Goal: Task Accomplishment & Management: Manage account settings

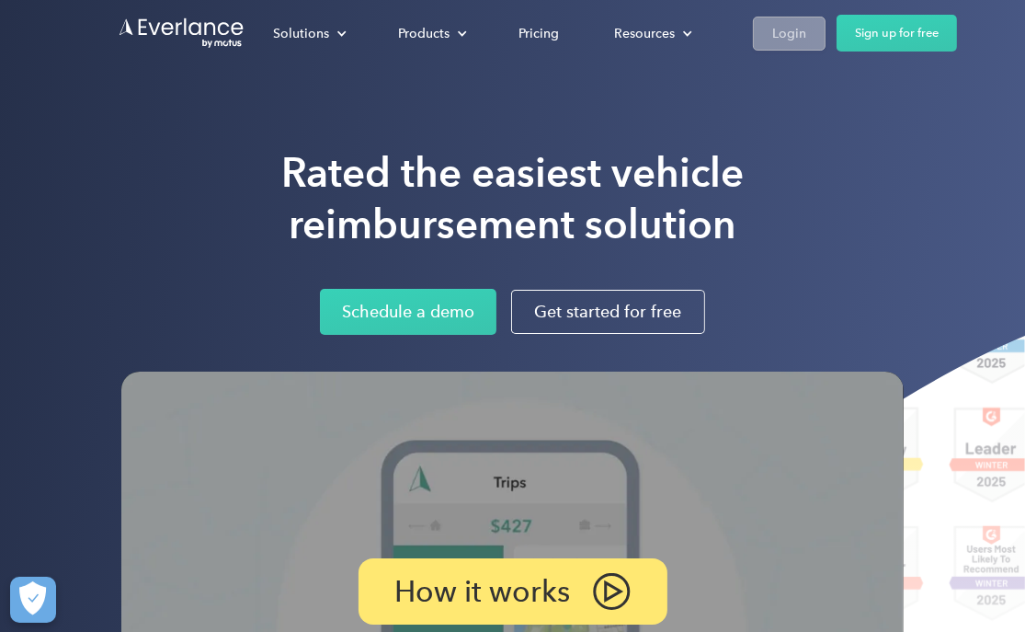
click at [780, 28] on div "Login" at bounding box center [789, 33] width 34 height 23
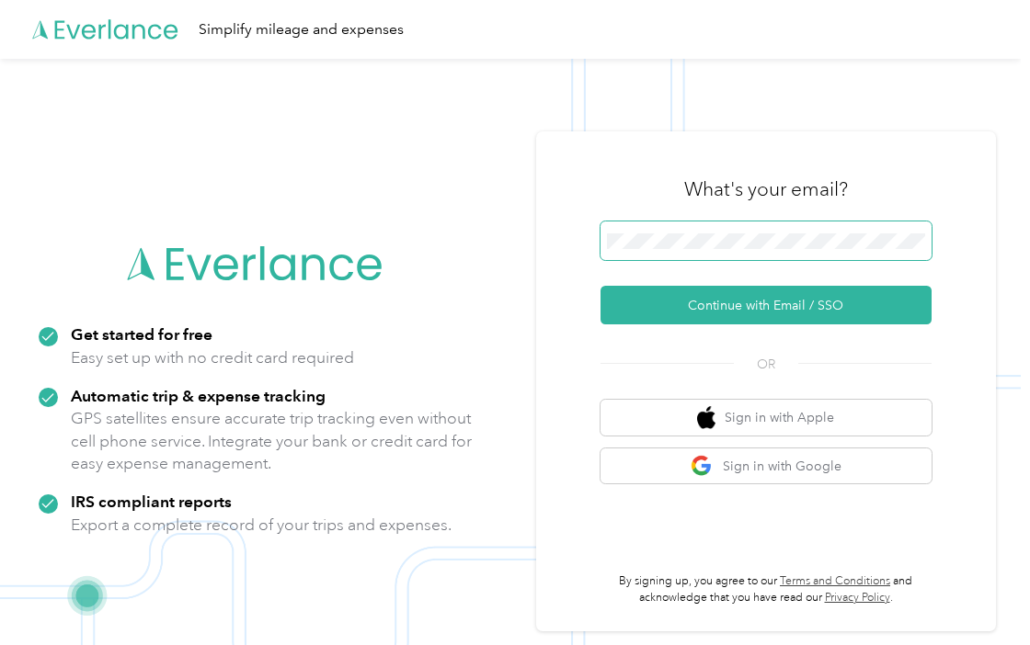
click at [736, 229] on span at bounding box center [765, 241] width 331 height 39
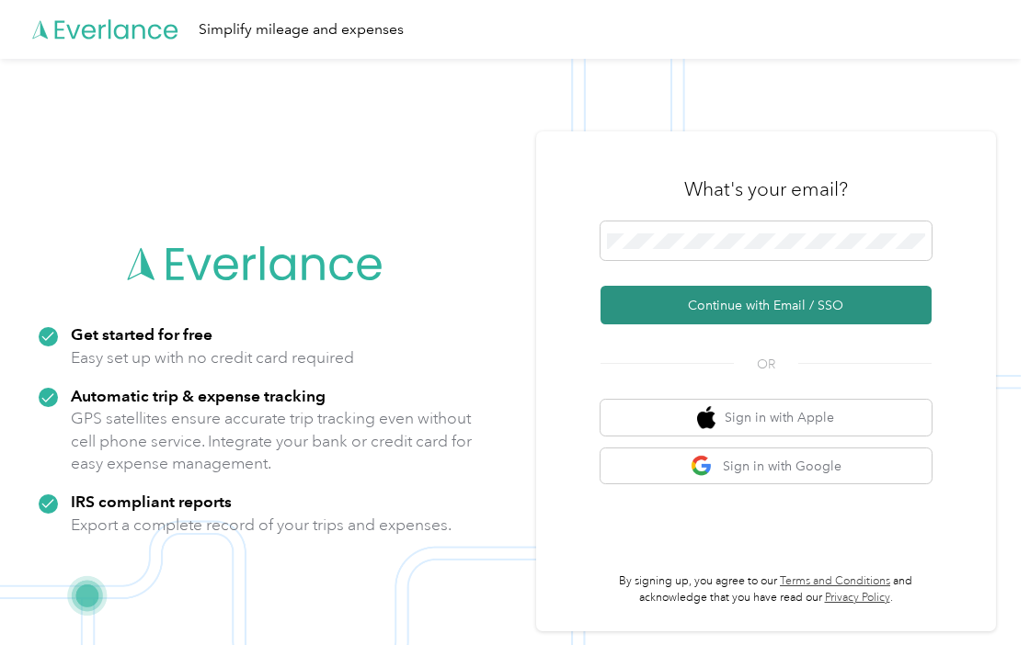
click at [784, 311] on button "Continue with Email / SSO" at bounding box center [765, 305] width 331 height 39
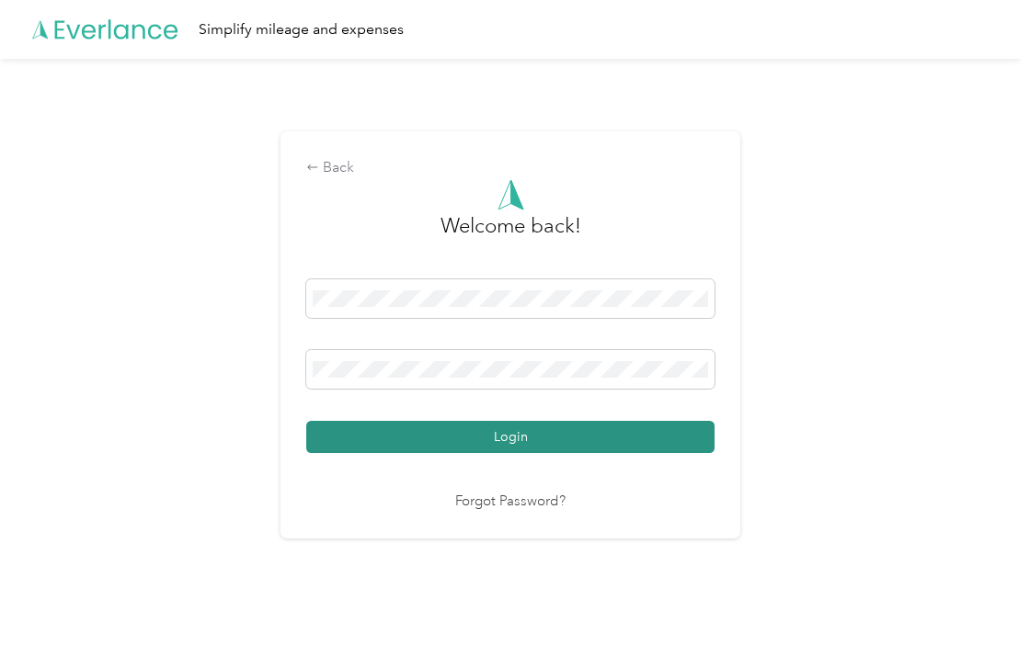
click at [498, 433] on button "Login" at bounding box center [510, 437] width 408 height 32
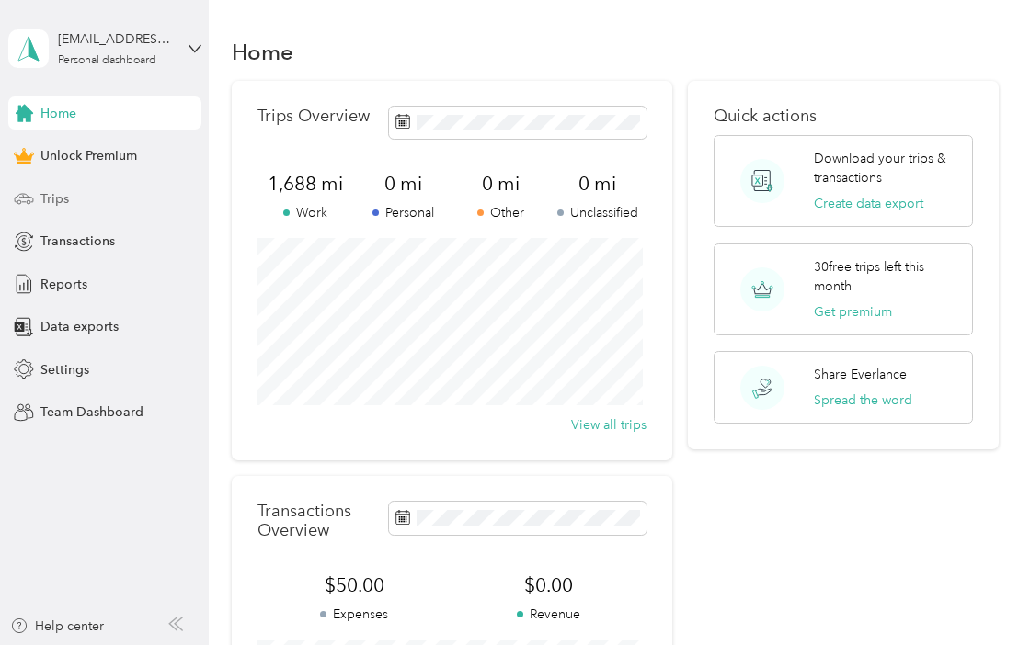
click at [54, 189] on span "Trips" at bounding box center [54, 198] width 28 height 19
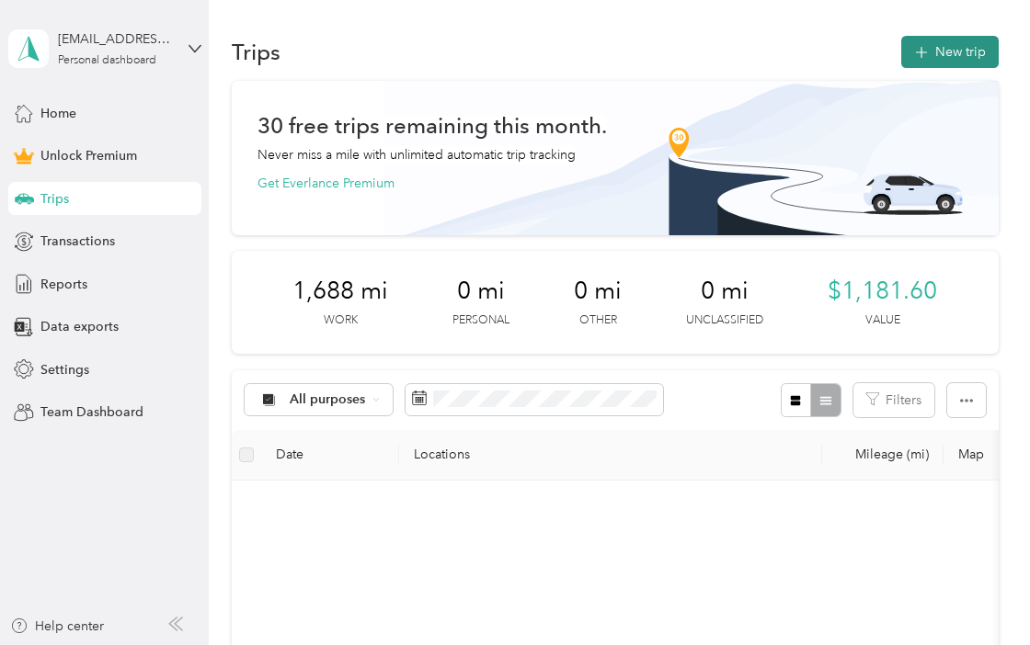
click at [938, 47] on button "New trip" at bounding box center [949, 52] width 97 height 32
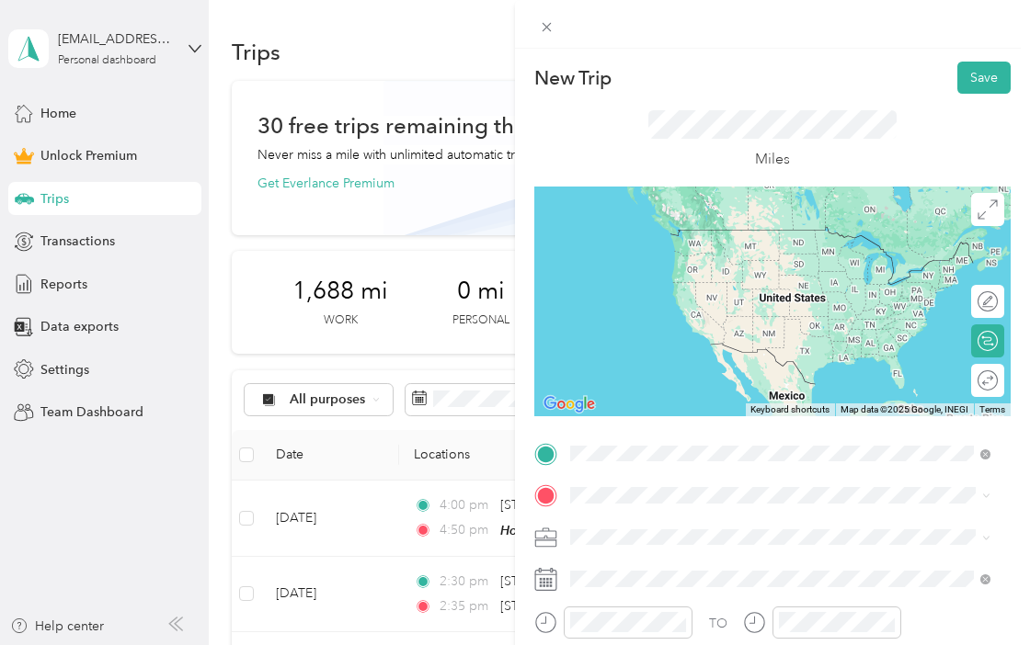
click at [681, 269] on span "[STREET_ADDRESS], [GEOGRAPHIC_DATA], [GEOGRAPHIC_DATA], [GEOGRAPHIC_DATA]" at bounding box center [741, 266] width 272 height 35
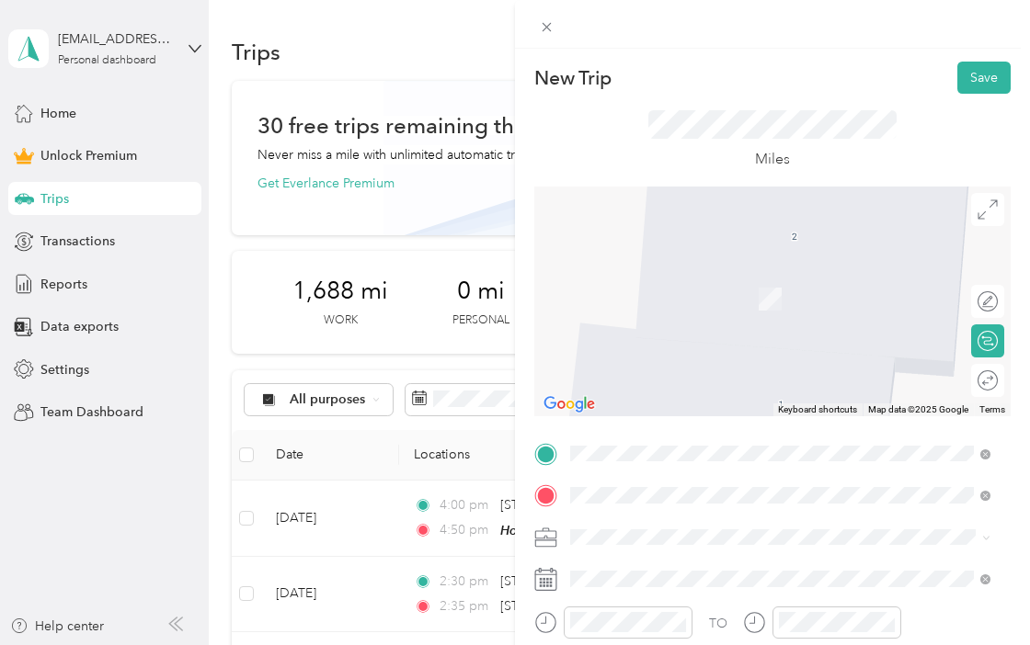
click at [652, 287] on span "[STREET_ADDRESS][PERSON_NAME][PERSON_NAME][US_STATE]" at bounding box center [794, 280] width 379 height 32
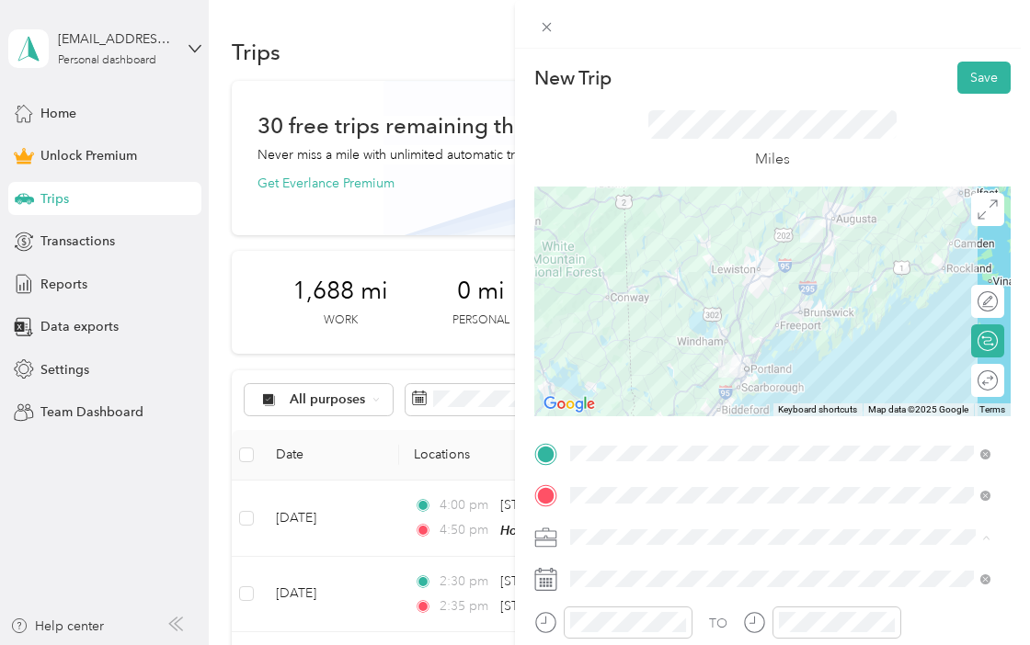
click at [627, 308] on div "Work" at bounding box center [779, 311] width 407 height 19
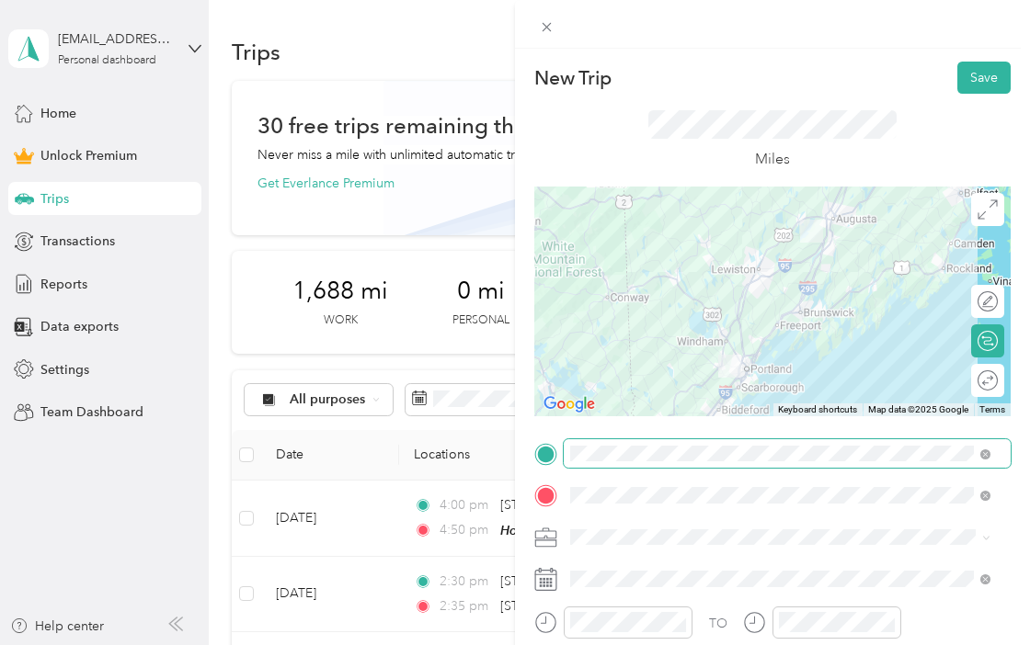
scroll to position [136, 0]
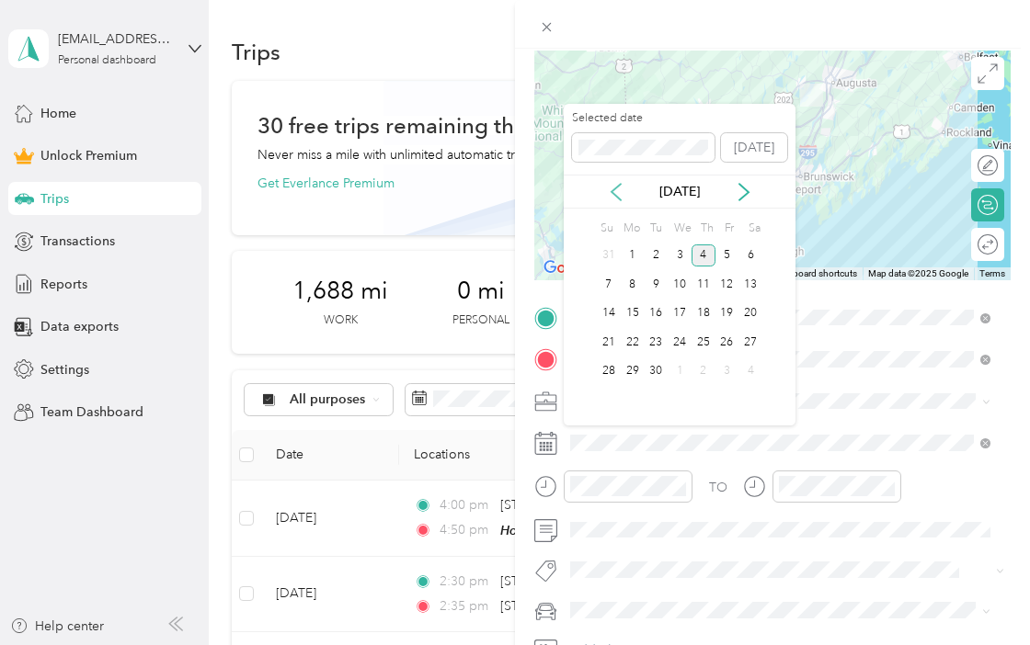
click at [620, 188] on icon at bounding box center [616, 192] width 18 height 18
click at [725, 254] on div "1" at bounding box center [727, 256] width 24 height 23
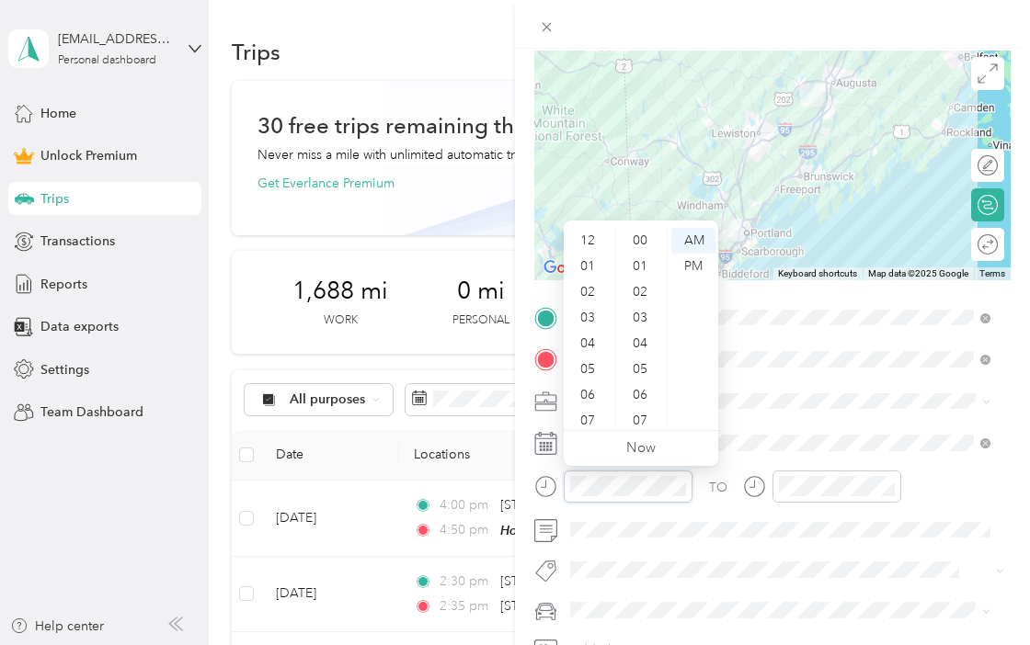
scroll to position [110, 0]
click at [585, 411] on div "11" at bounding box center [589, 414] width 44 height 26
click at [643, 236] on div "00" at bounding box center [642, 241] width 44 height 26
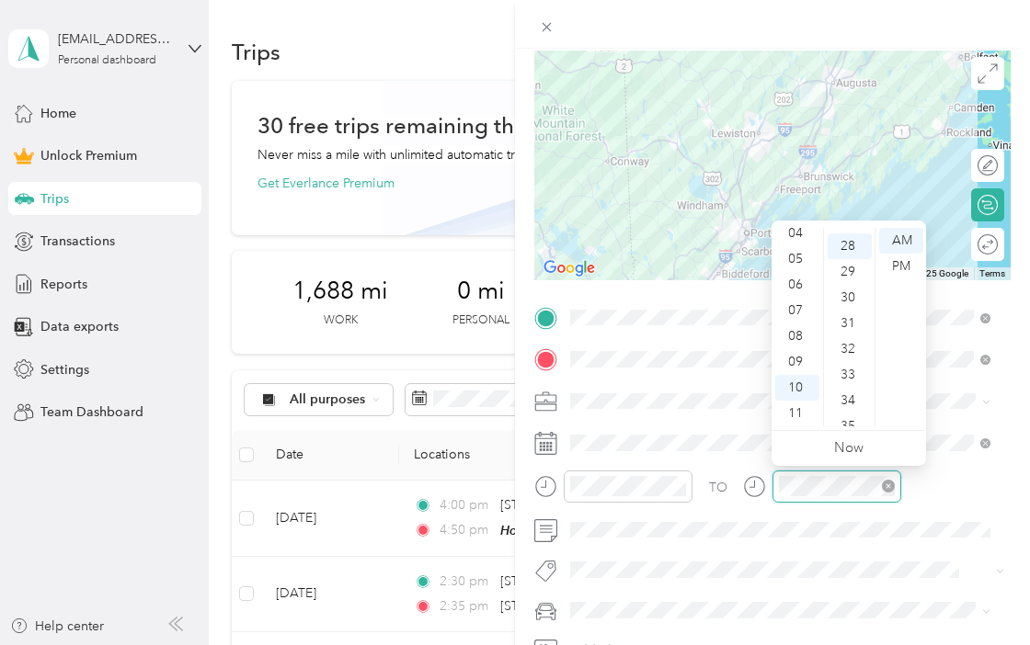
scroll to position [721, 0]
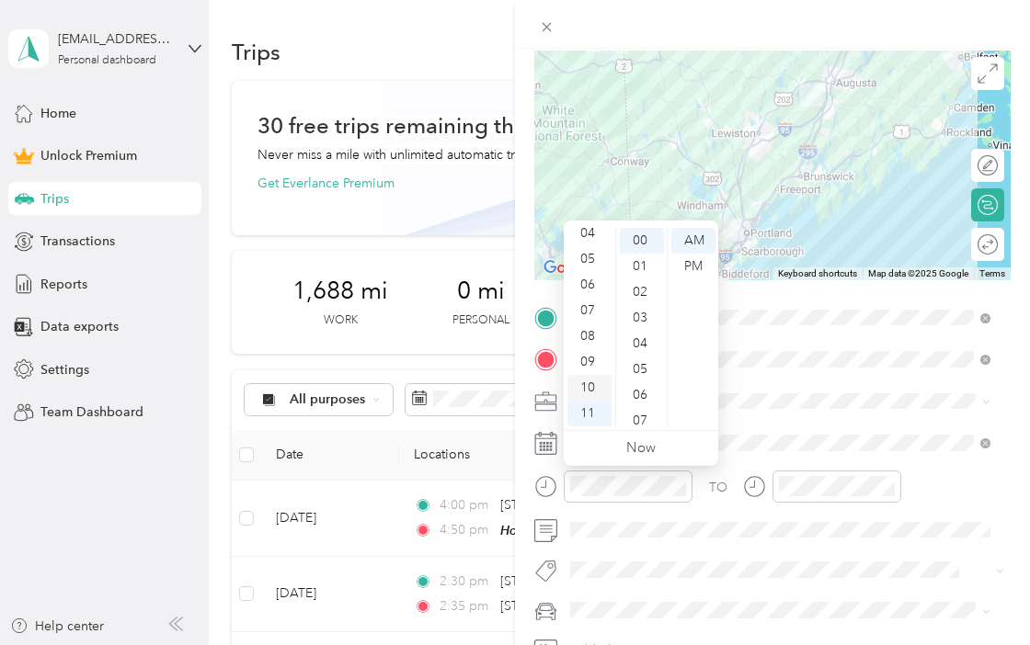
click at [585, 388] on div "10" at bounding box center [589, 388] width 44 height 26
click at [644, 399] on div "50" at bounding box center [642, 394] width 44 height 26
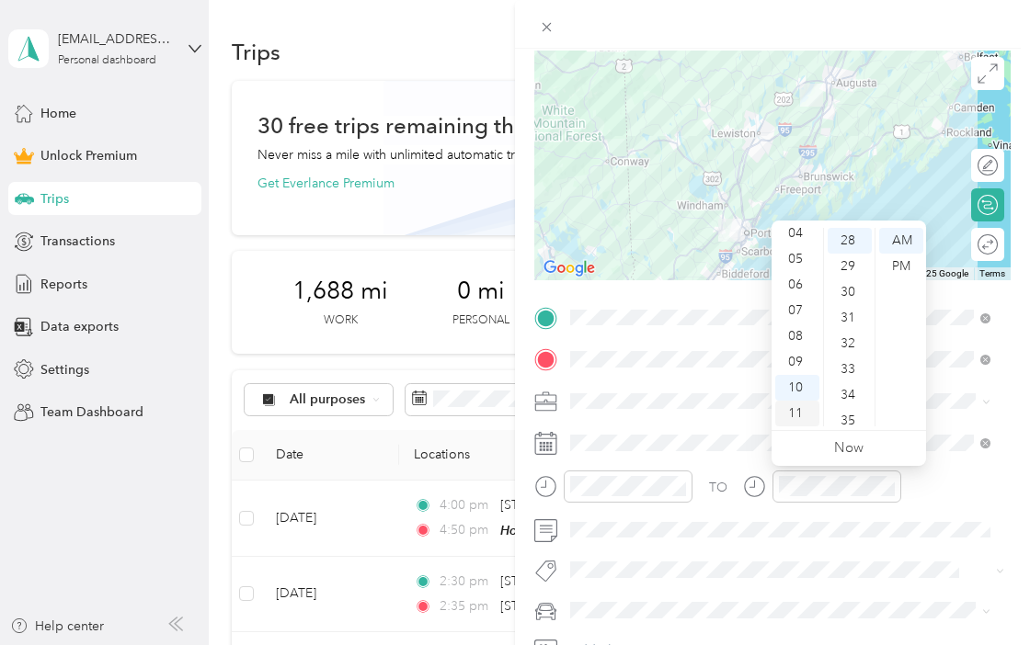
click at [791, 415] on div "11" at bounding box center [797, 414] width 44 height 26
click at [843, 308] on div "55" at bounding box center [849, 311] width 44 height 26
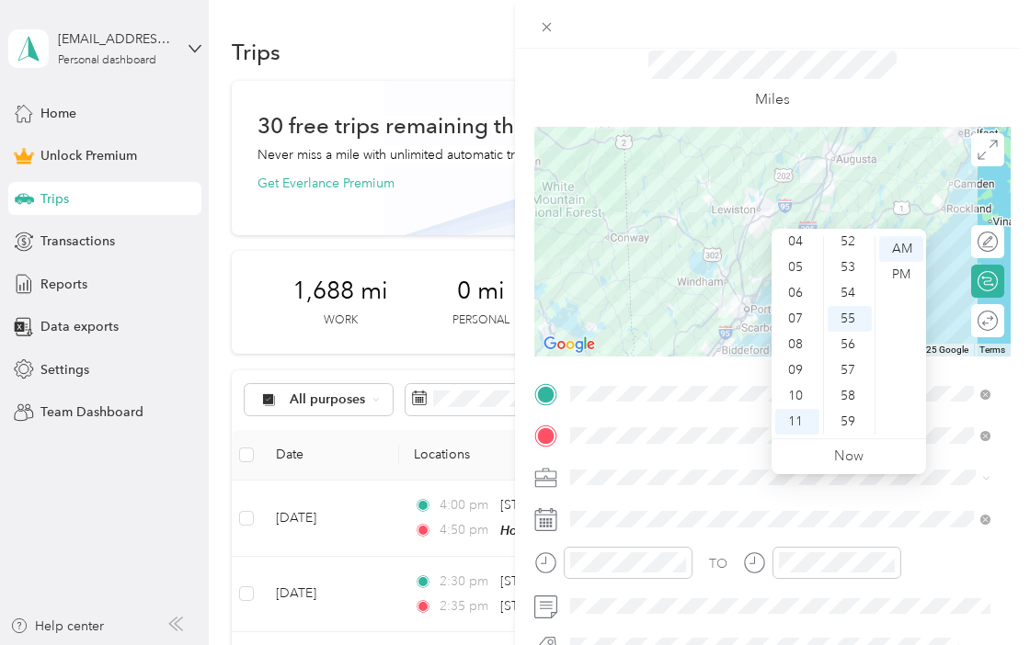
scroll to position [0, 0]
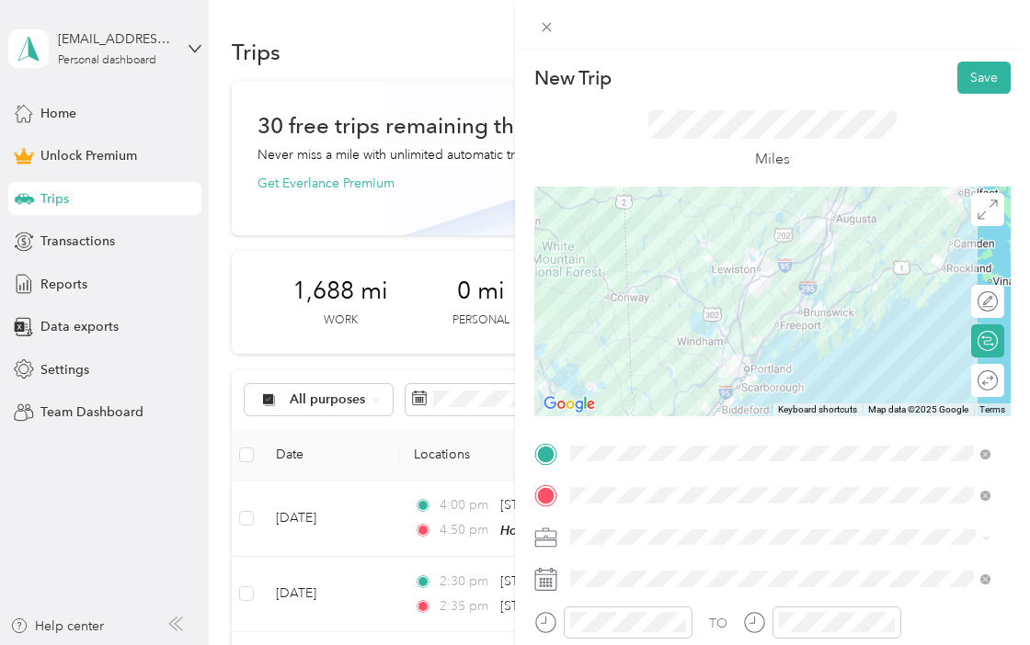
click at [769, 264] on div at bounding box center [772, 302] width 476 height 230
click at [769, 254] on div at bounding box center [772, 302] width 476 height 230
click at [733, 287] on div at bounding box center [772, 302] width 476 height 230
click at [734, 299] on div at bounding box center [772, 302] width 476 height 230
click at [777, 314] on div at bounding box center [772, 302] width 476 height 230
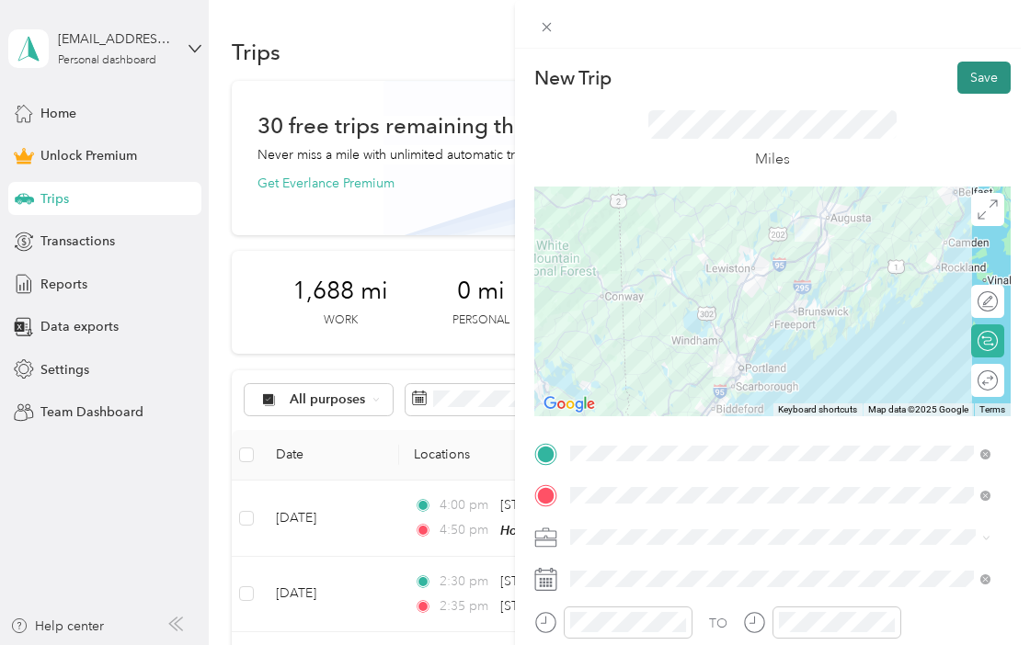
click at [973, 74] on button "Save" at bounding box center [983, 78] width 53 height 32
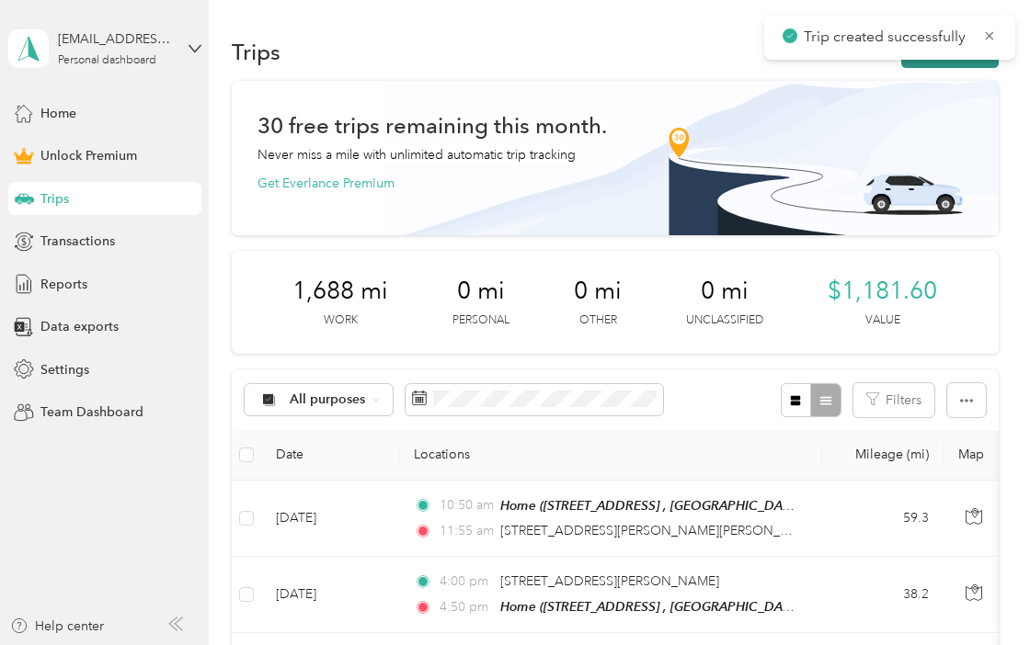
click at [911, 65] on button "New trip" at bounding box center [949, 52] width 97 height 32
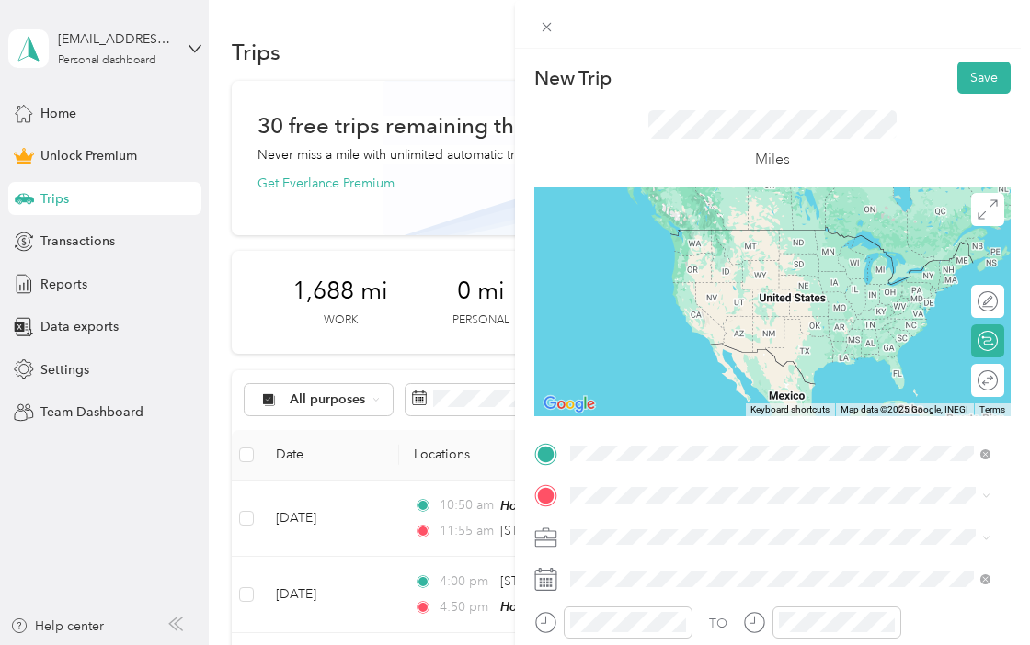
click at [645, 253] on li "[STREET_ADDRESS][PERSON_NAME][PERSON_NAME][US_STATE]" at bounding box center [780, 237] width 433 height 51
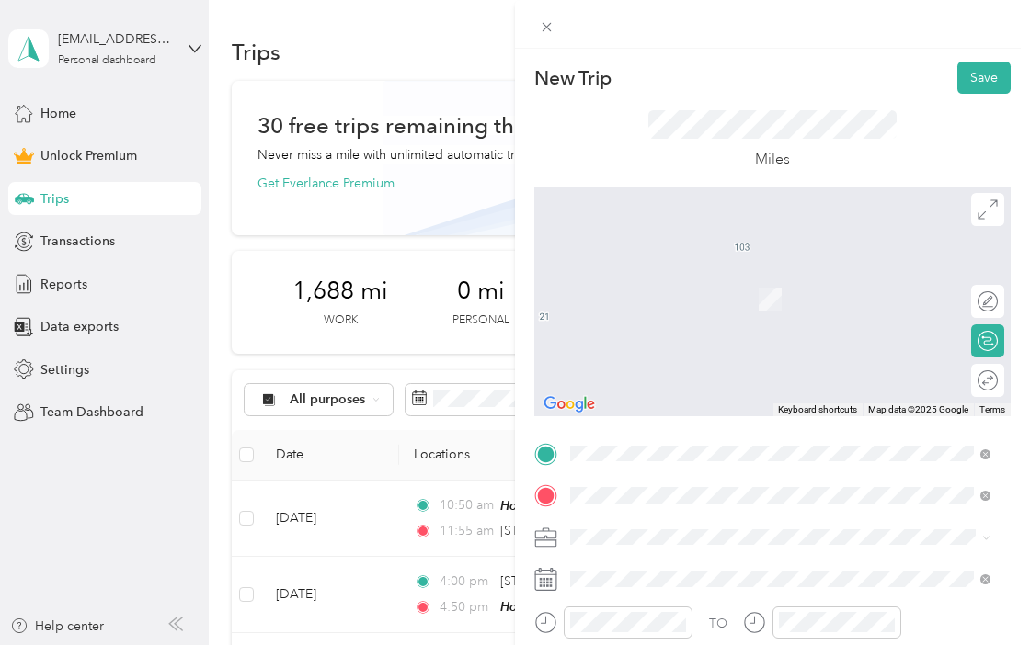
click at [657, 280] on span "[STREET_ADDRESS][US_STATE]" at bounding box center [697, 272] width 184 height 17
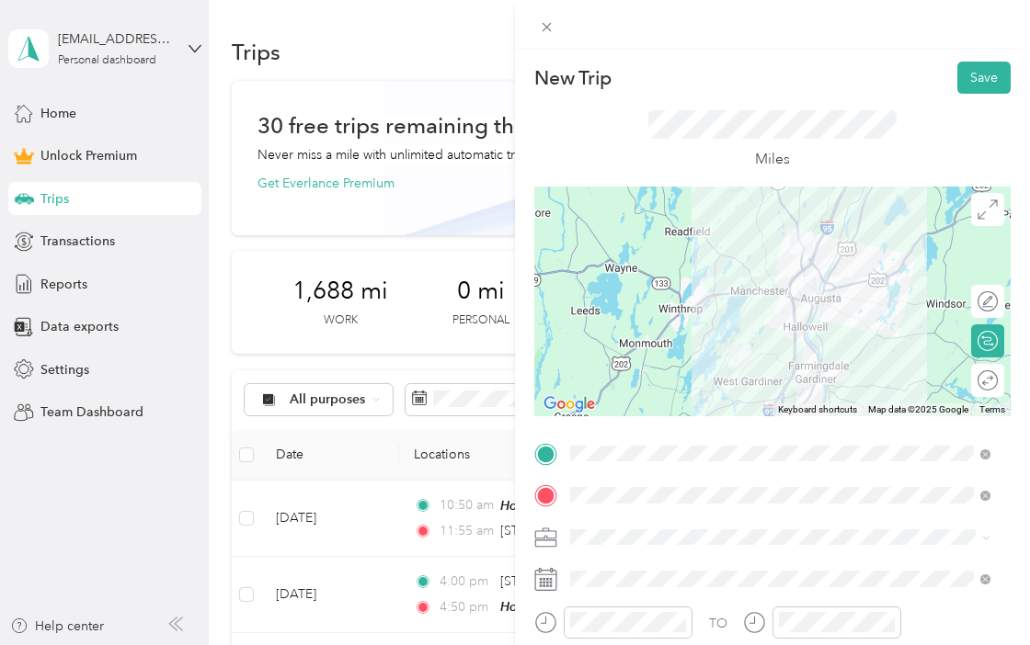
click at [610, 310] on div "Work" at bounding box center [779, 311] width 407 height 19
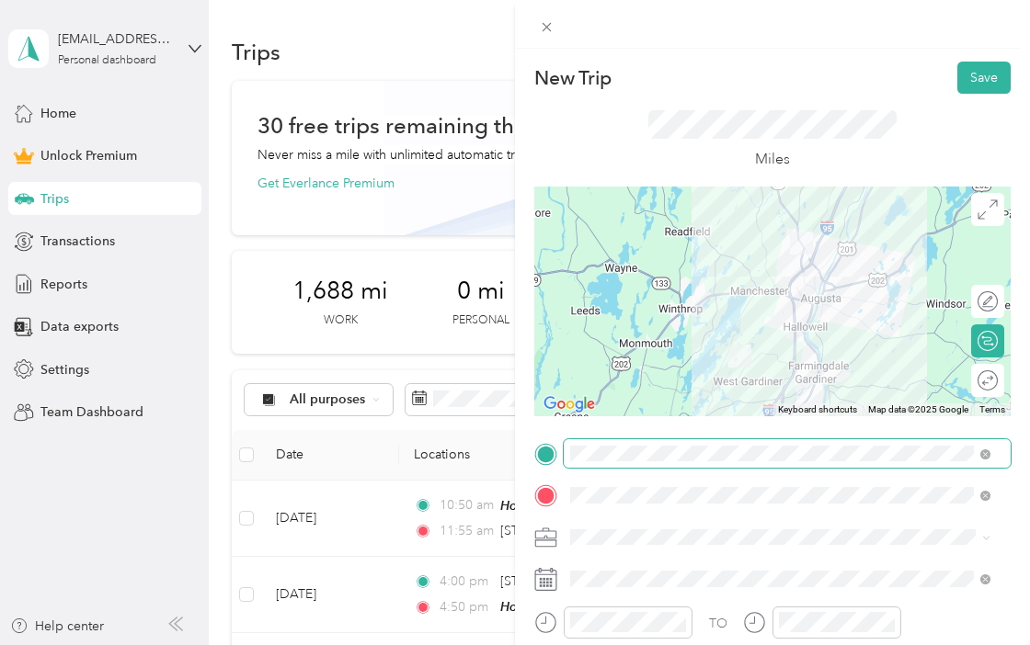
scroll to position [134, 0]
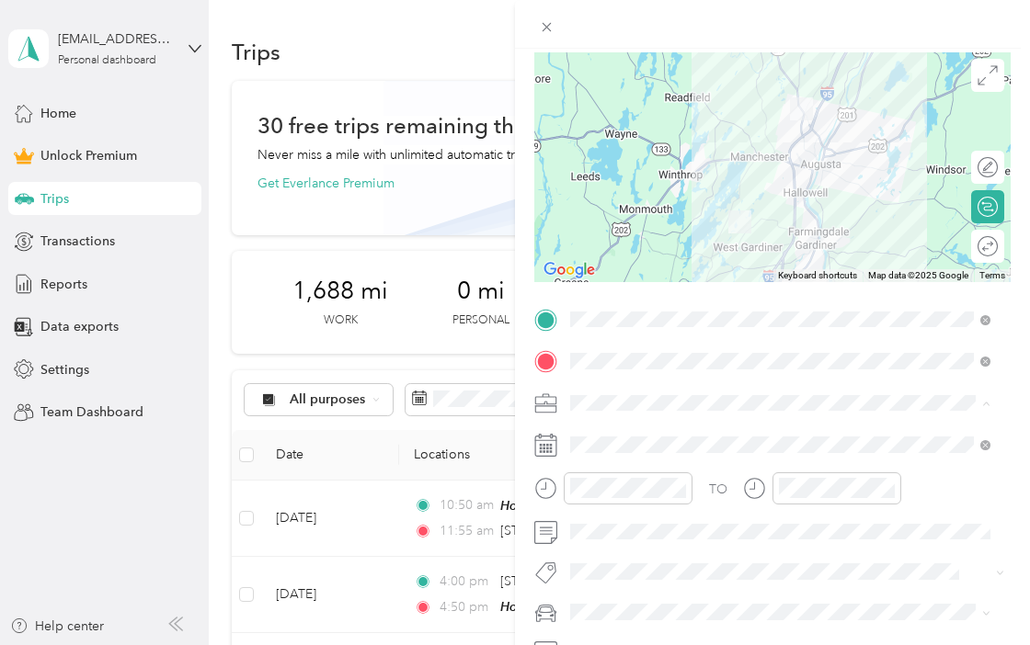
click at [612, 432] on div "Work" at bounding box center [769, 435] width 386 height 19
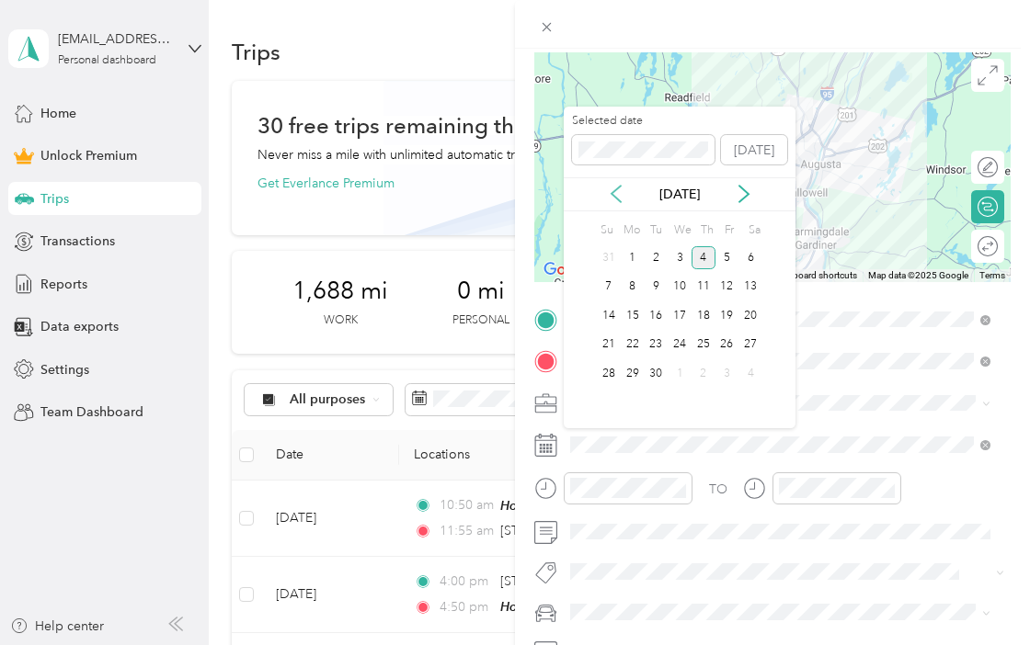
click at [617, 187] on icon at bounding box center [616, 194] width 18 height 18
click at [725, 260] on div "1" at bounding box center [727, 257] width 24 height 23
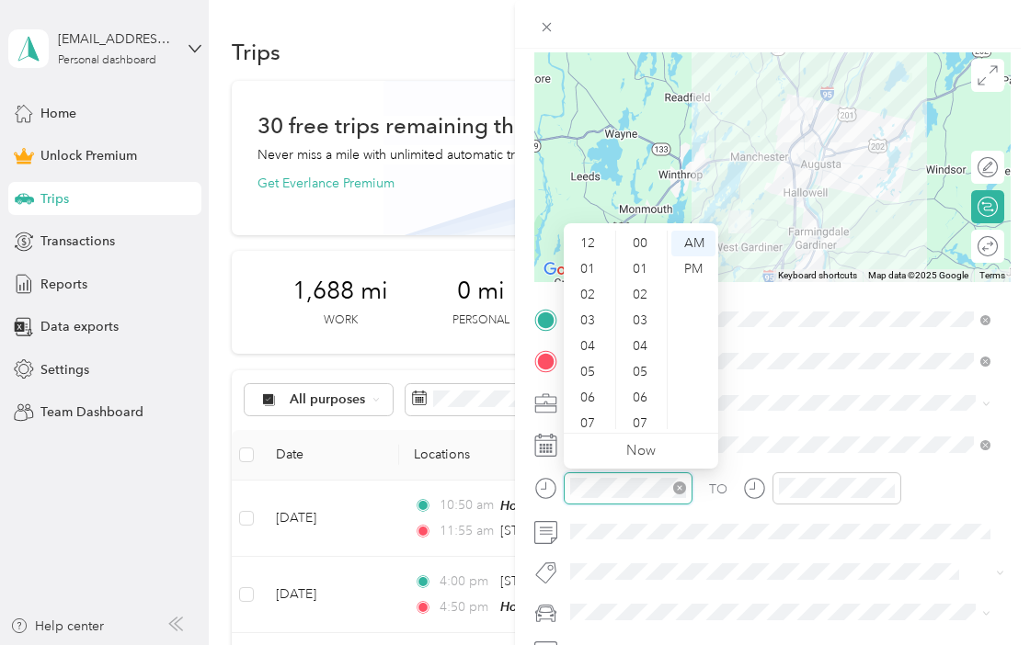
scroll to position [110, 0]
